Goal: Task Accomplishment & Management: Manage account settings

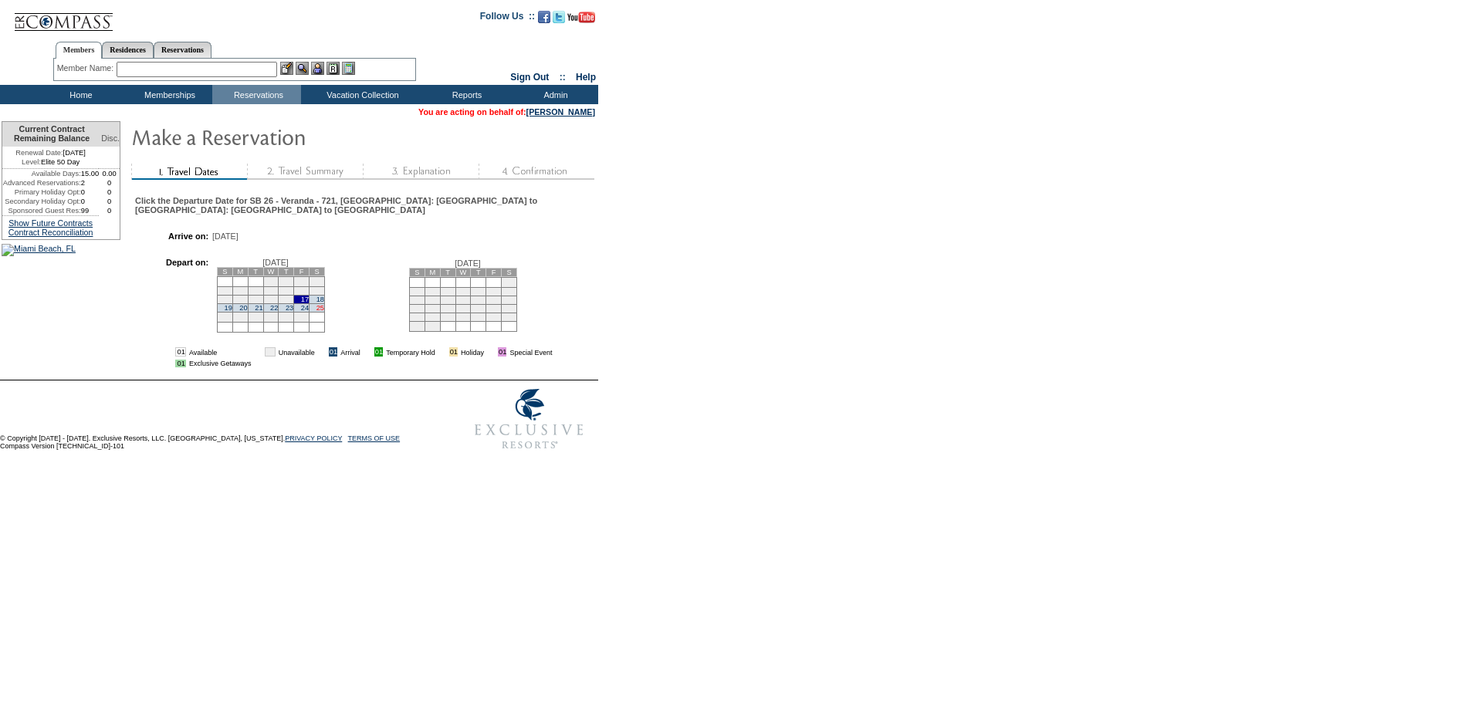
click at [324, 312] on link "25" at bounding box center [321, 308] width 8 height 8
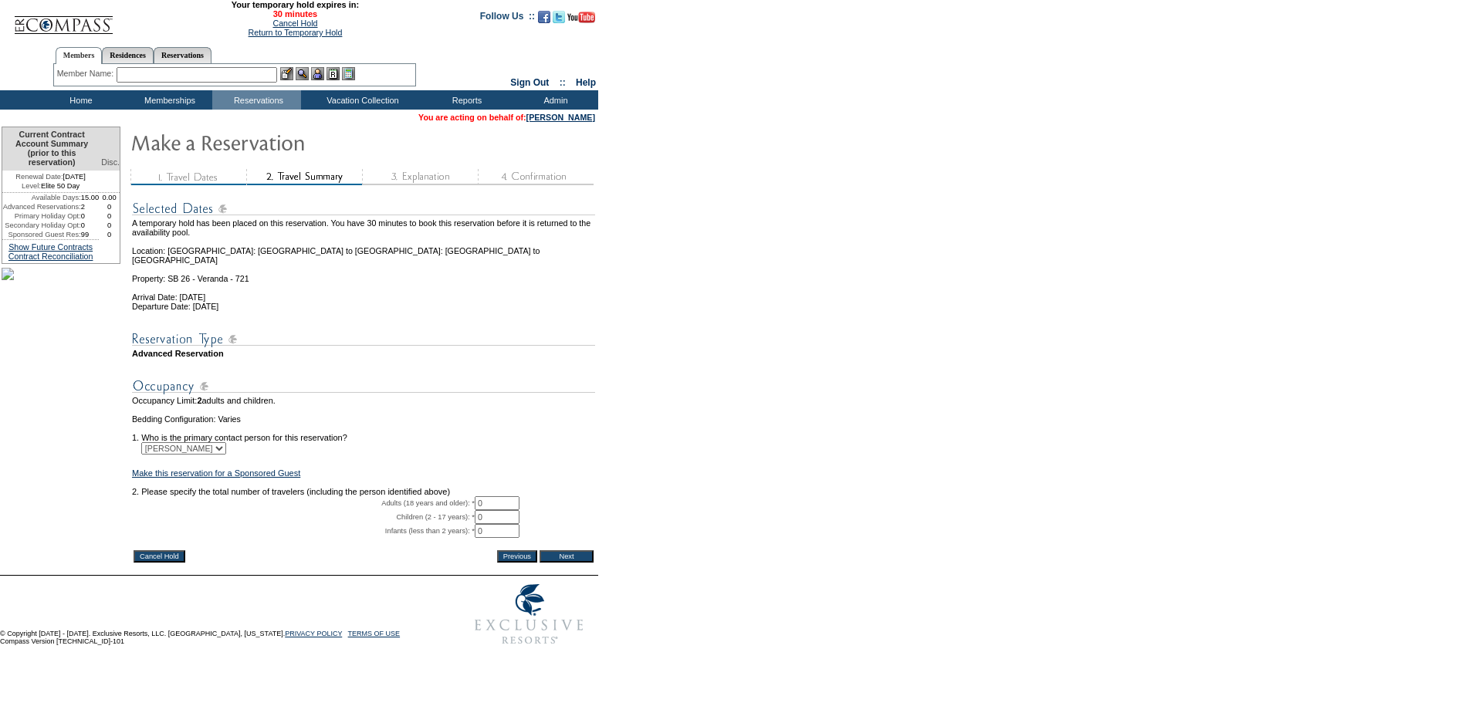
drag, startPoint x: 498, startPoint y: 518, endPoint x: 440, endPoint y: 512, distance: 58.2
click at [442, 510] on tr "Adults (18 years and older): * 0 * *" at bounding box center [363, 503] width 463 height 14
type input "2"
click at [568, 563] on input "Next" at bounding box center [567, 556] width 54 height 12
